Goal: Task Accomplishment & Management: Use online tool/utility

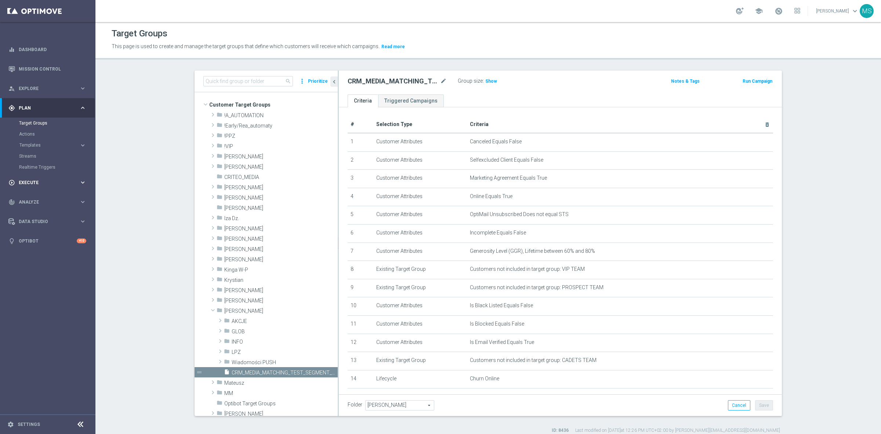
click at [37, 177] on div "play_circle_outline Execute keyboard_arrow_right" at bounding box center [47, 182] width 95 height 19
click at [44, 102] on div "gps_fixed Plan keyboard_arrow_right" at bounding box center [47, 107] width 95 height 19
click at [37, 144] on span "Templates" at bounding box center [45, 145] width 53 height 4
click at [38, 155] on link "Optimail" at bounding box center [50, 156] width 54 height 6
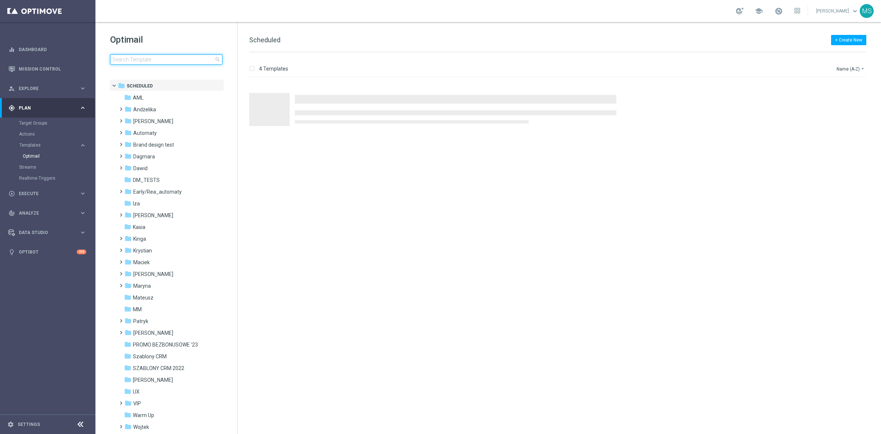
click at [165, 57] on input at bounding box center [166, 59] width 112 height 10
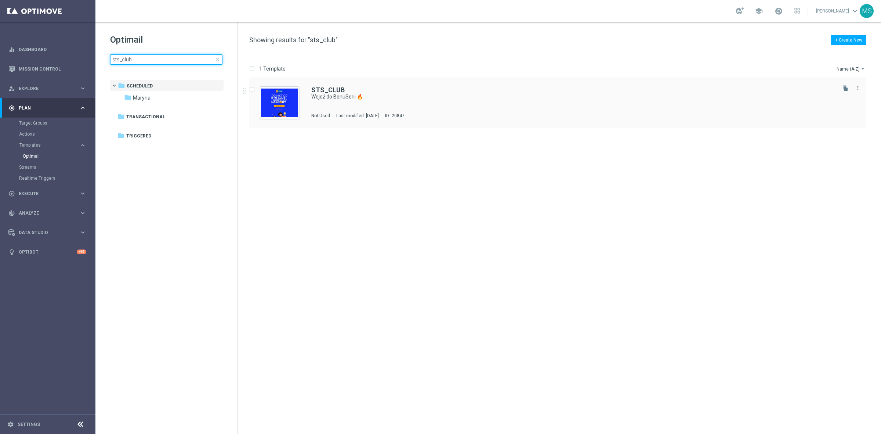
type input "sts_club"
click at [280, 95] on img "Press SPACE to select this row." at bounding box center [279, 102] width 37 height 29
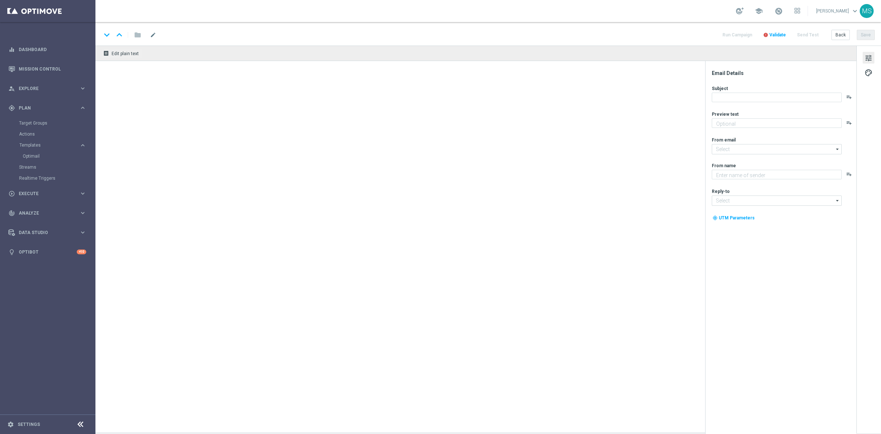
type textarea "Bonus za regularną grę w STS! 😎"
type input "[EMAIL_ADDRESS][DOMAIN_NAME]"
type textarea "STS"
type input "[EMAIL_ADDRESS][DOMAIN_NAME]"
